Goal: Find specific page/section: Find specific page/section

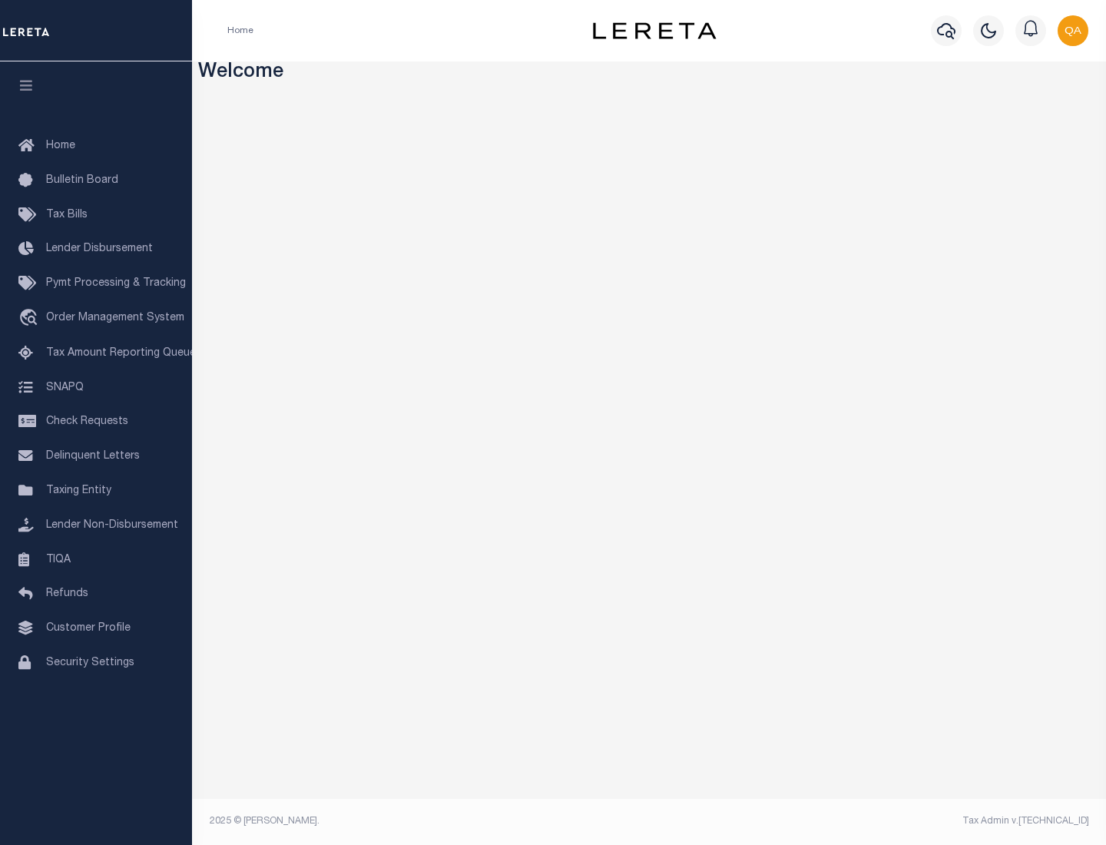
click at [96, 559] on link "TIQA" at bounding box center [96, 560] width 192 height 35
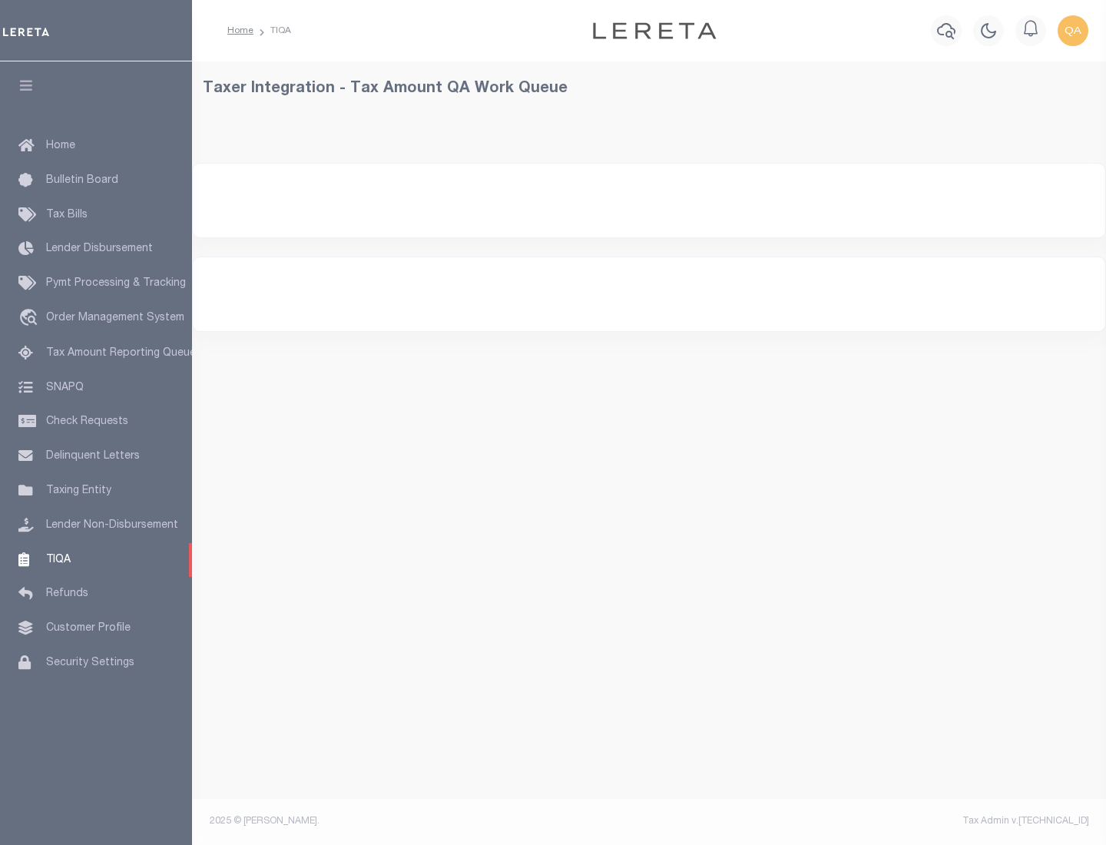
select select "200"
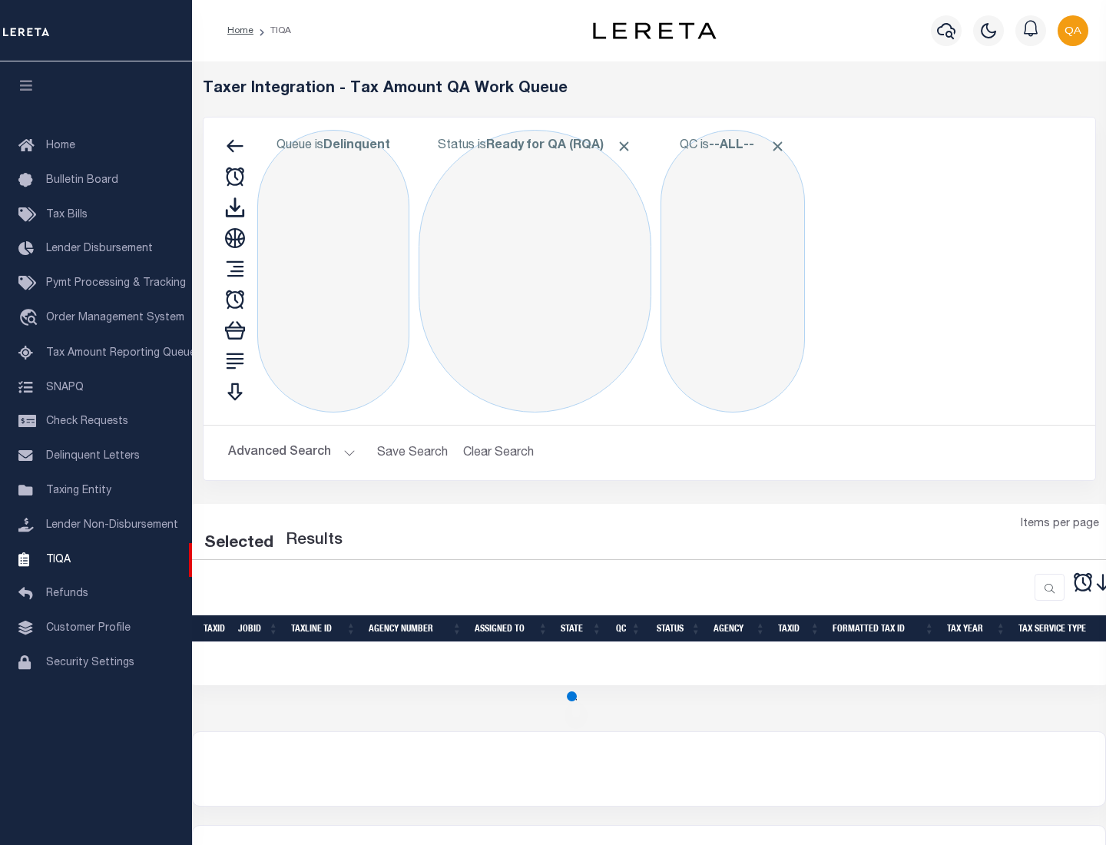
select select "200"
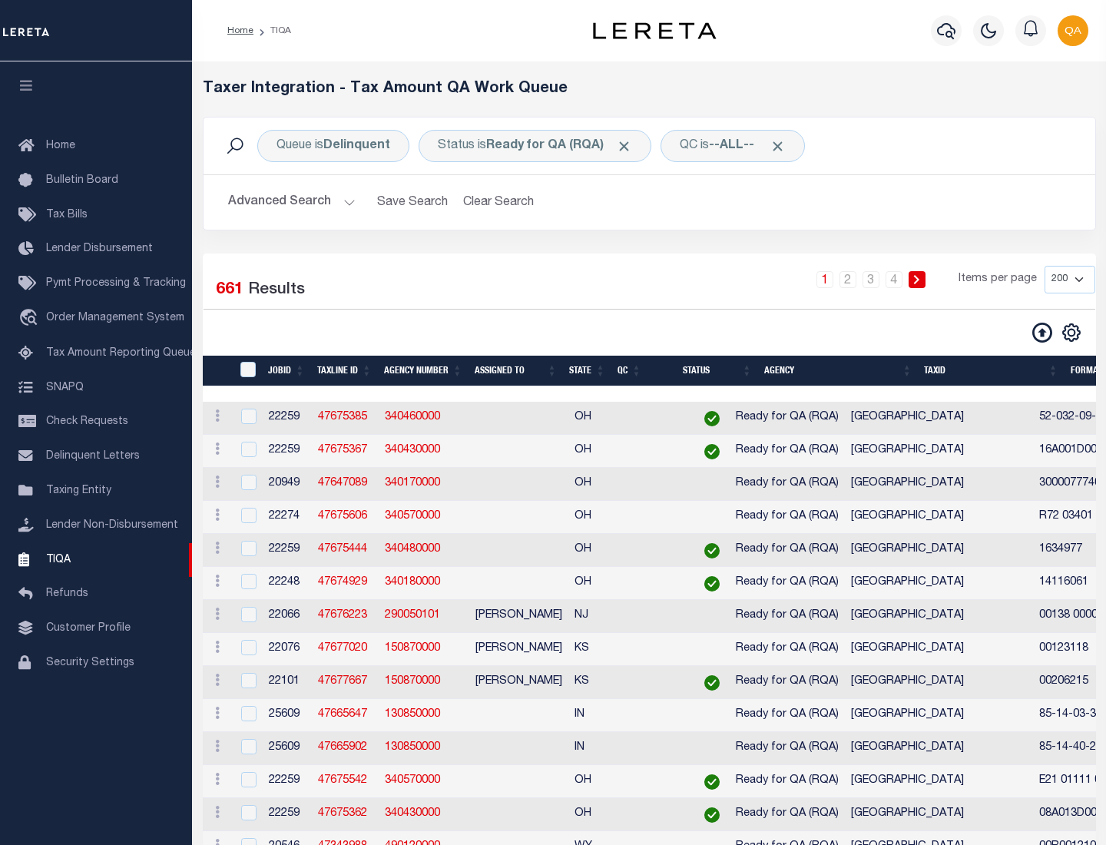
click at [629, 146] on span "Click to Remove" at bounding box center [624, 146] width 16 height 16
